Goal: Check status: Check status

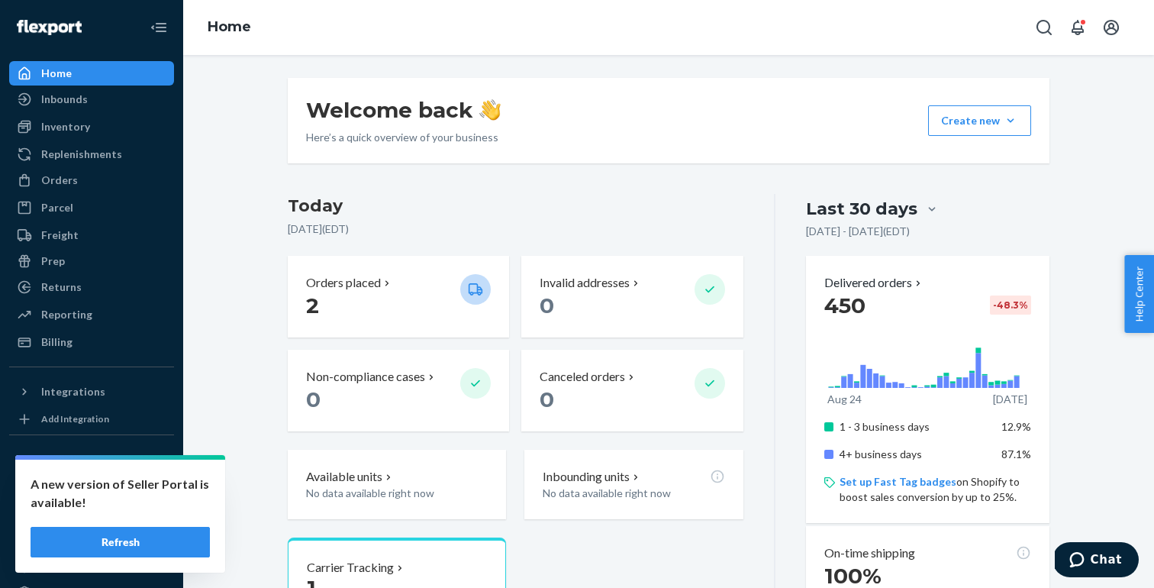
click at [135, 543] on button "Refresh" at bounding box center [120, 542] width 179 height 31
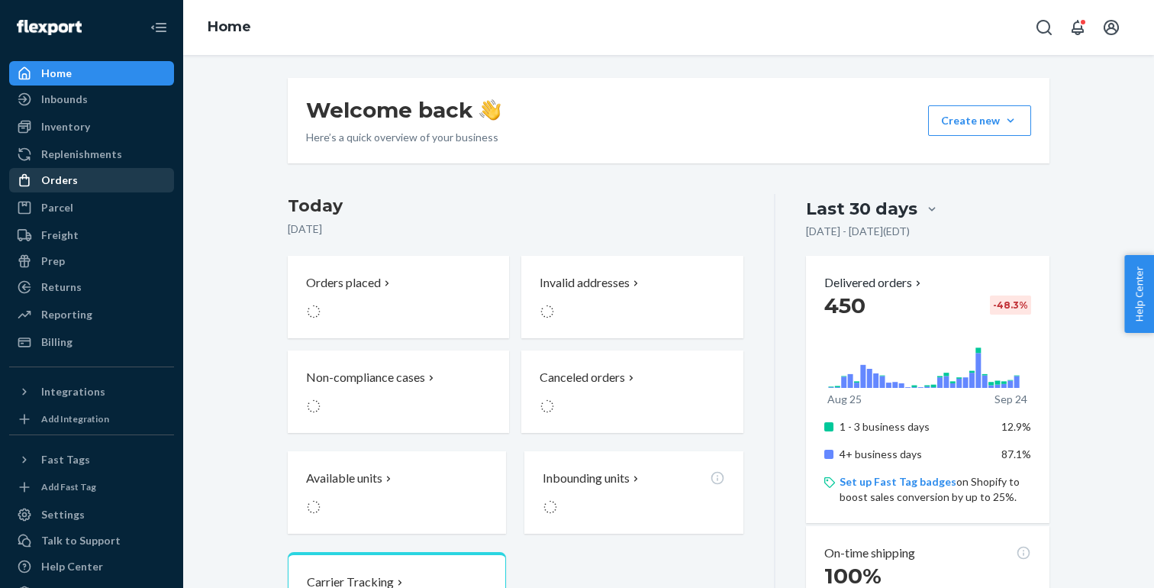
click at [78, 174] on div "Orders" at bounding box center [92, 179] width 162 height 21
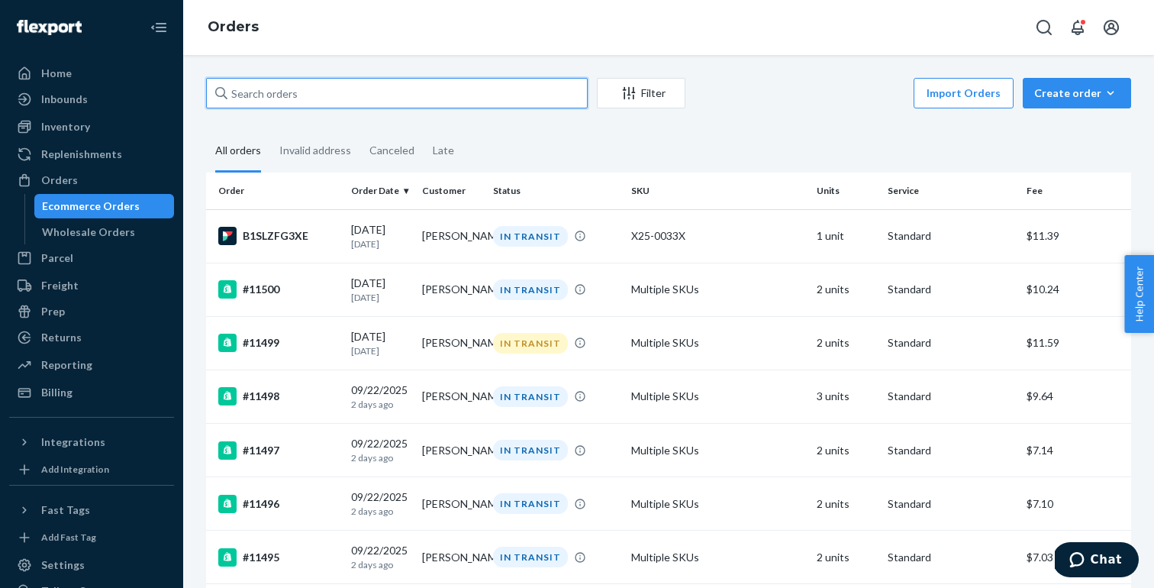
click at [333, 95] on input "text" at bounding box center [397, 93] width 382 height 31
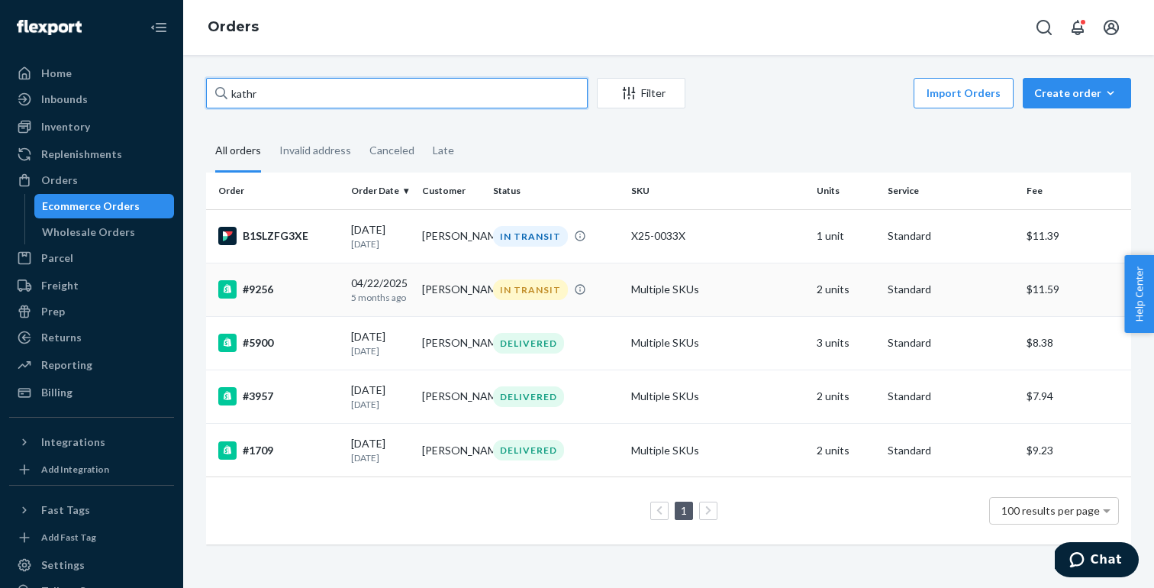
type input "kathr"
click at [327, 289] on div "#9256" at bounding box center [278, 289] width 121 height 18
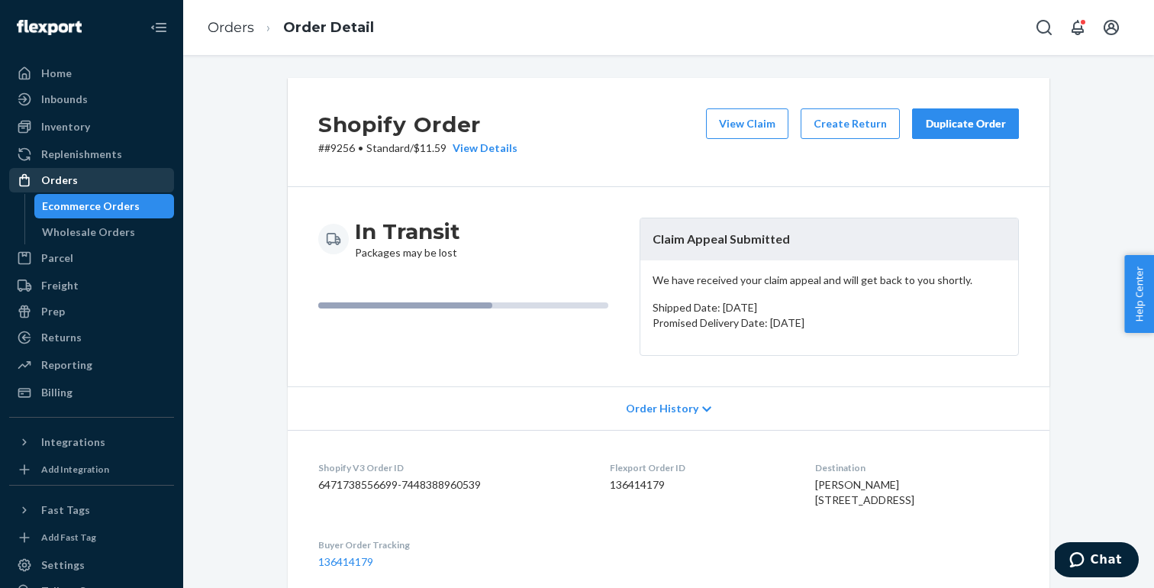
click at [71, 179] on div "Orders" at bounding box center [59, 180] width 37 height 15
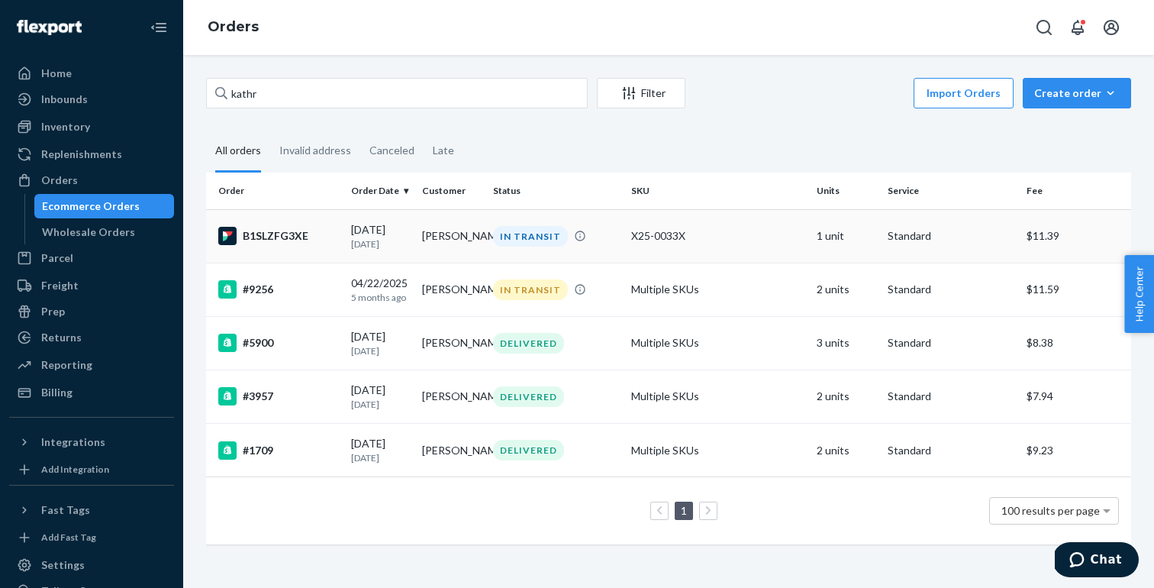
click at [305, 254] on td "B1SLZFG3XE" at bounding box center [275, 235] width 139 height 53
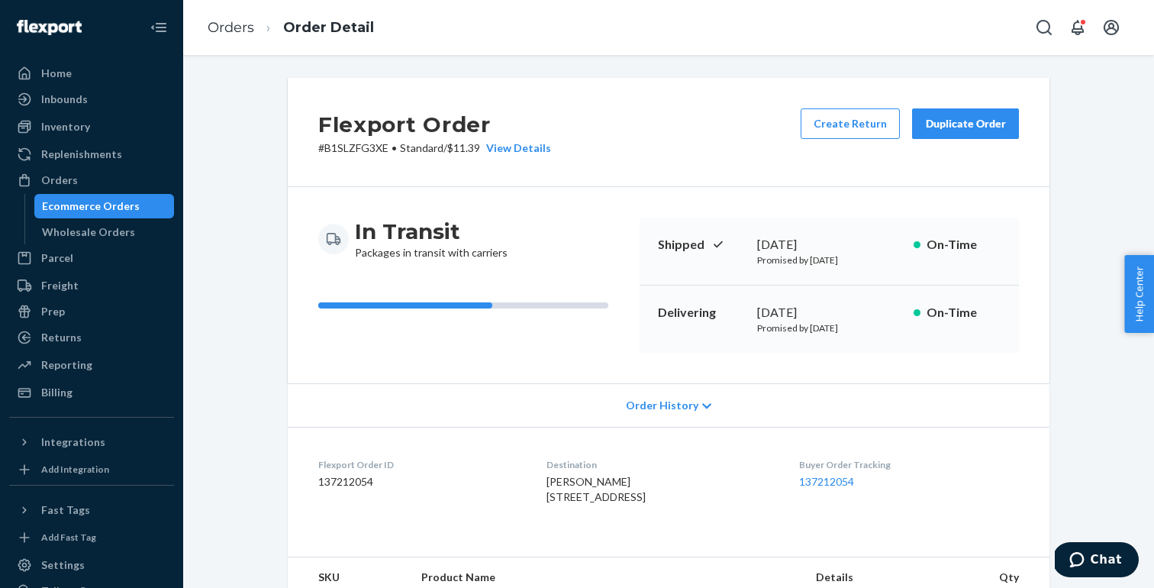
scroll to position [424, 0]
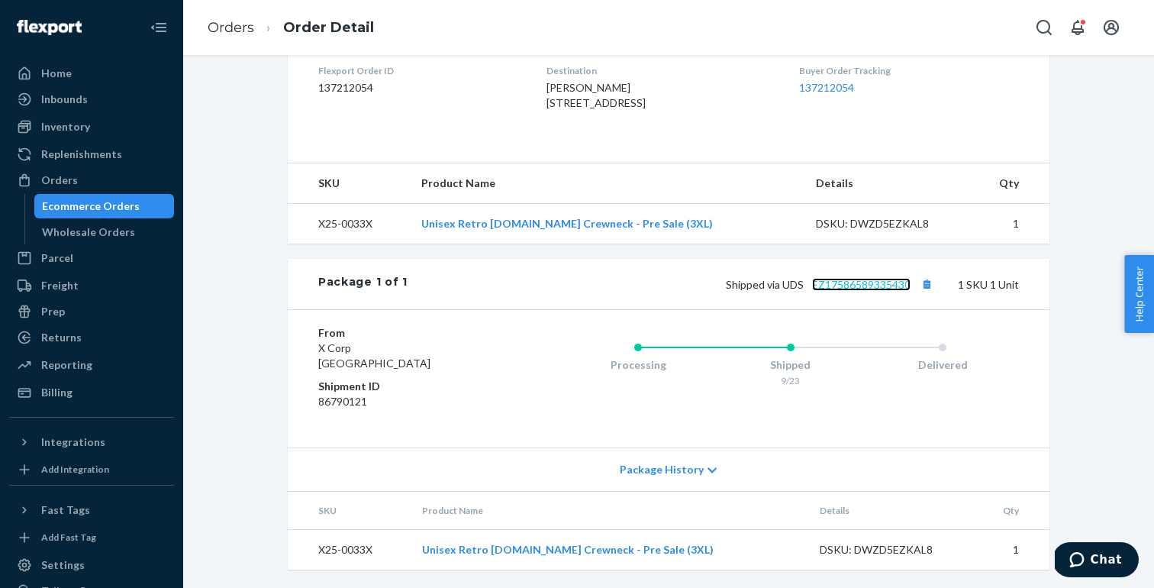
click at [872, 290] on link "EZ17586589335430" at bounding box center [861, 284] width 98 height 13
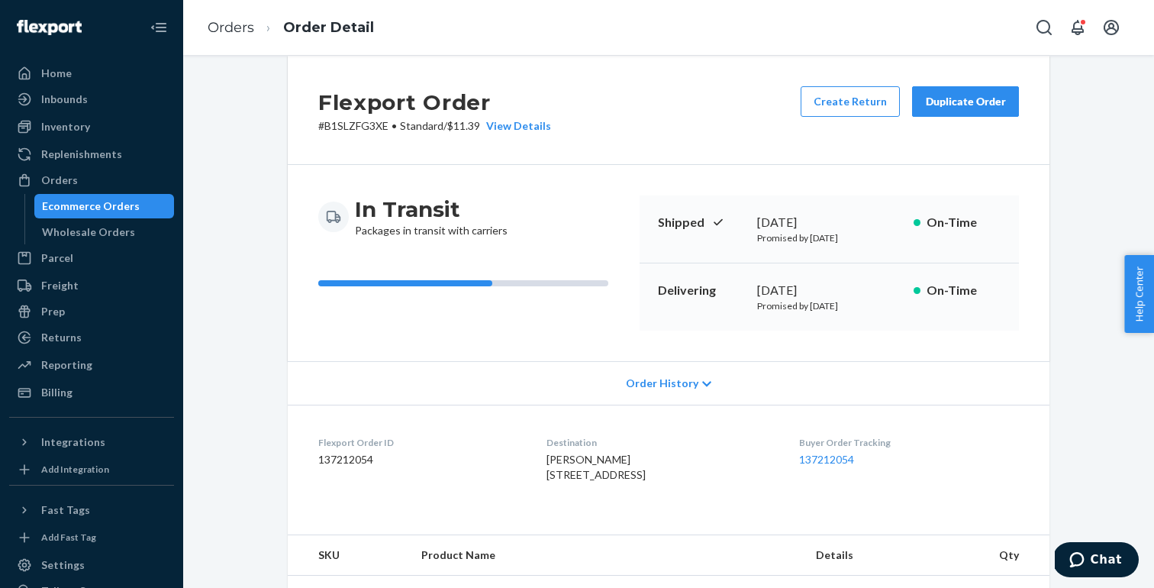
scroll to position [0, 0]
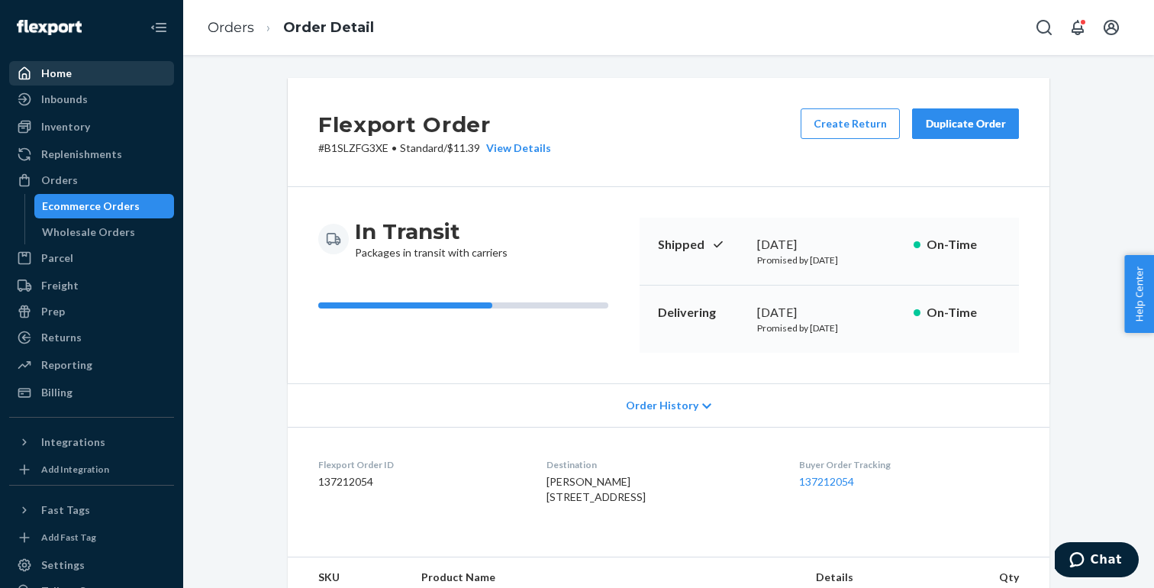
click at [59, 75] on div "Home" at bounding box center [56, 73] width 31 height 15
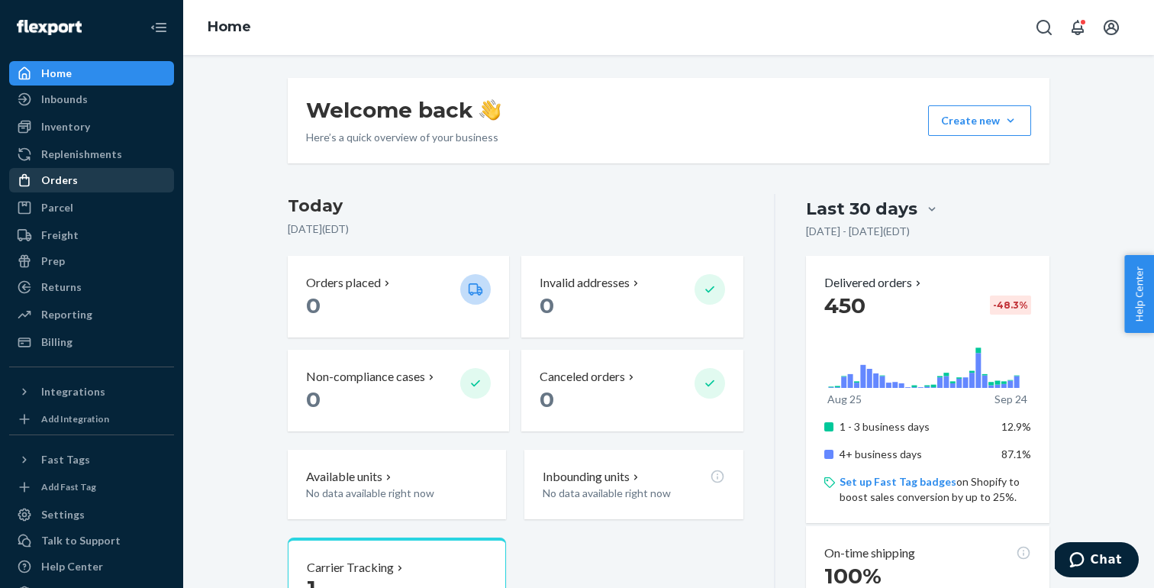
click at [92, 180] on div "Orders" at bounding box center [92, 179] width 162 height 21
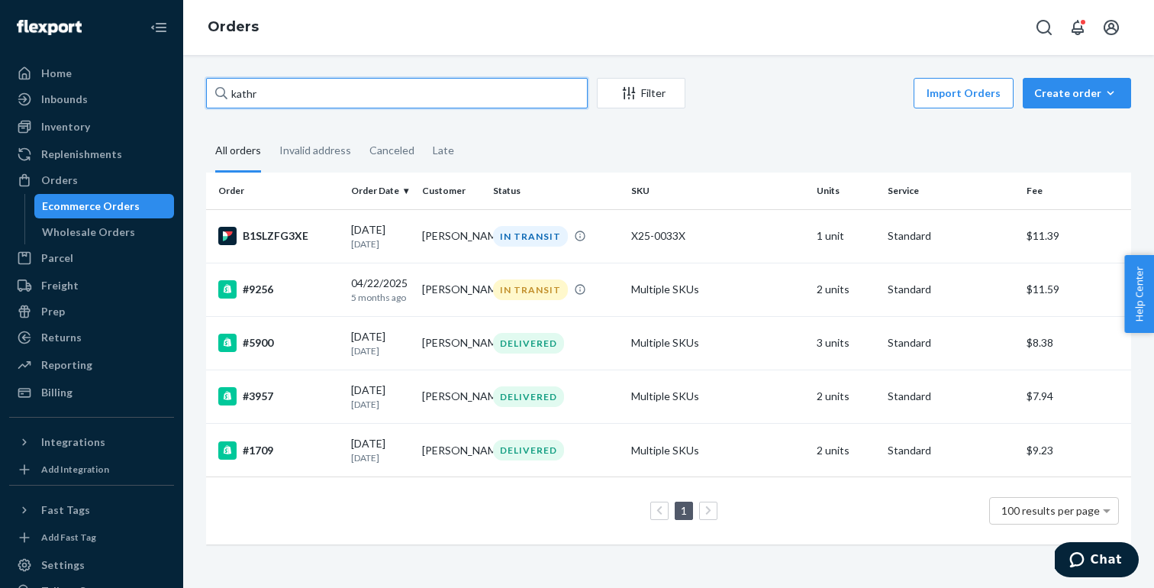
drag, startPoint x: 314, startPoint y: 103, endPoint x: 210, endPoint y: 103, distance: 104.6
click at [210, 103] on input "kathr" at bounding box center [397, 93] width 382 height 31
type input "k"
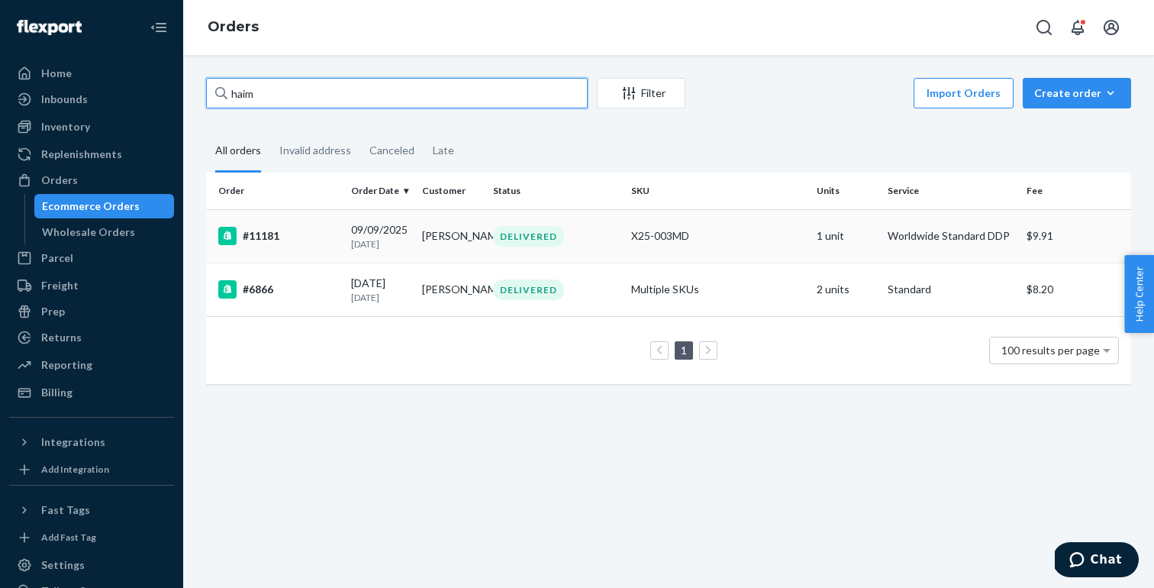
type input "haim"
click at [322, 240] on div "#11181" at bounding box center [278, 236] width 121 height 18
drag, startPoint x: 433, startPoint y: 92, endPoint x: 95, endPoint y: 100, distance: 337.5
click at [98, 100] on div "Home Inbounds Shipping Plans Problems Inventory Products Replenishments Orders …" at bounding box center [577, 294] width 1154 height 588
type input "h"
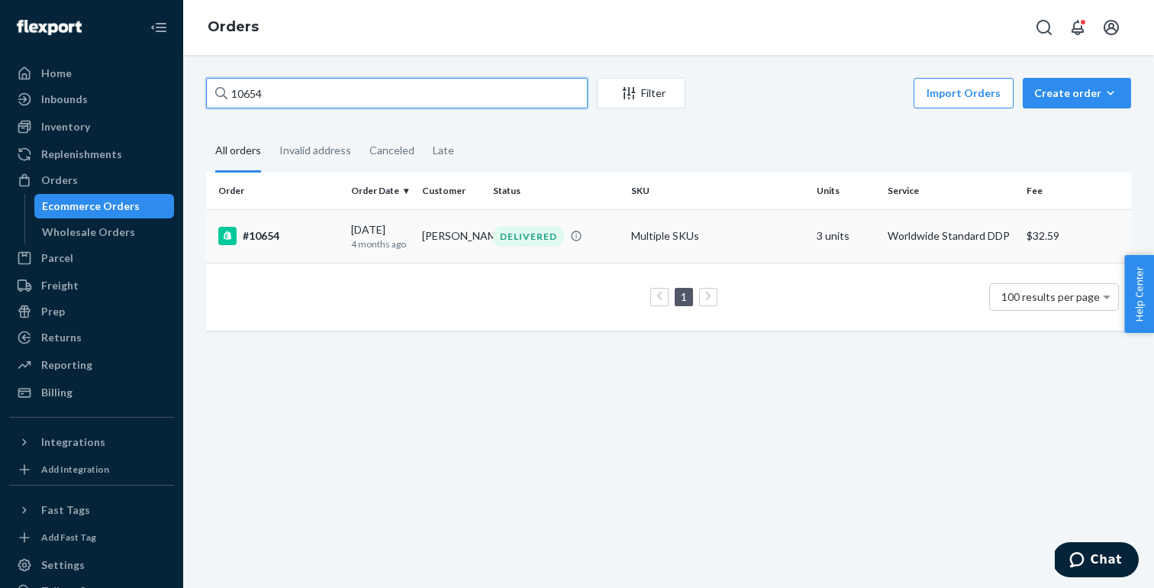
type input "10654"
click at [256, 241] on div "#10654" at bounding box center [278, 236] width 121 height 18
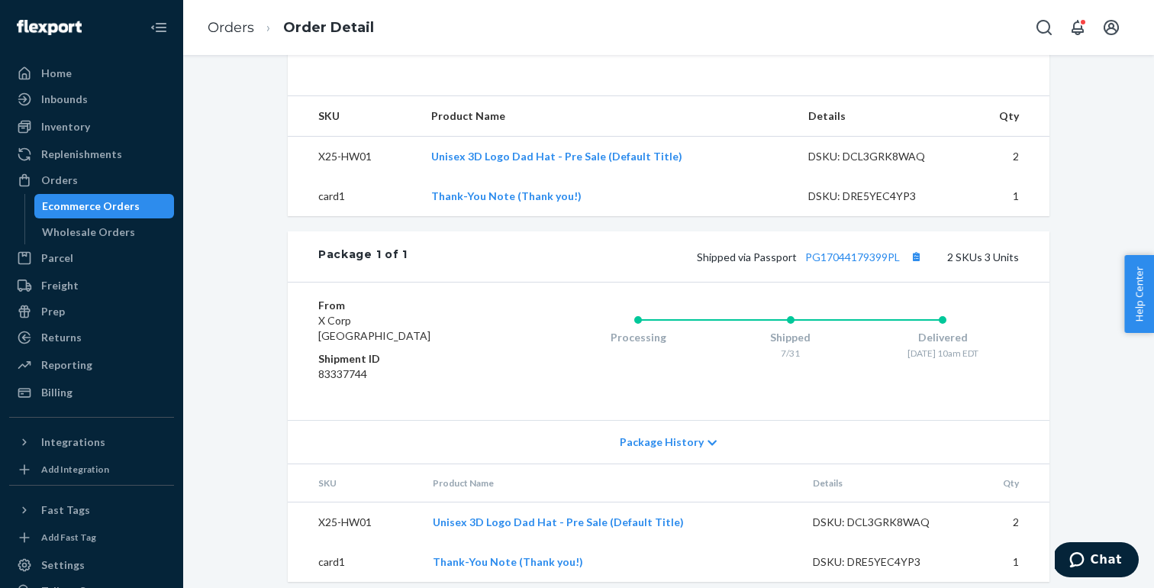
scroll to position [575, 0]
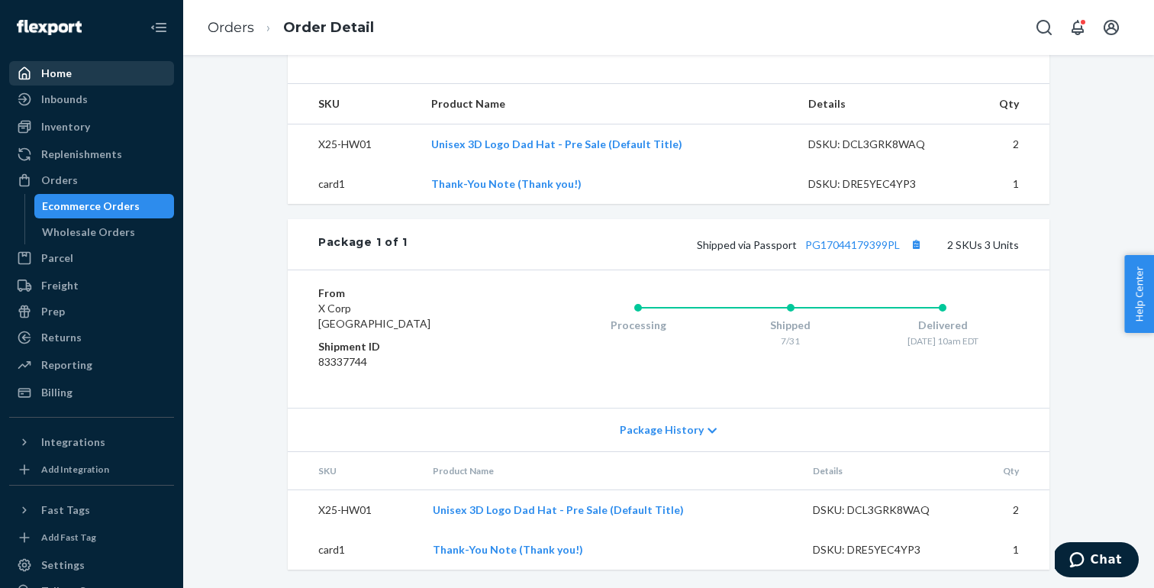
click at [42, 79] on div "Home" at bounding box center [56, 73] width 31 height 15
